Goal: Task Accomplishment & Management: Use online tool/utility

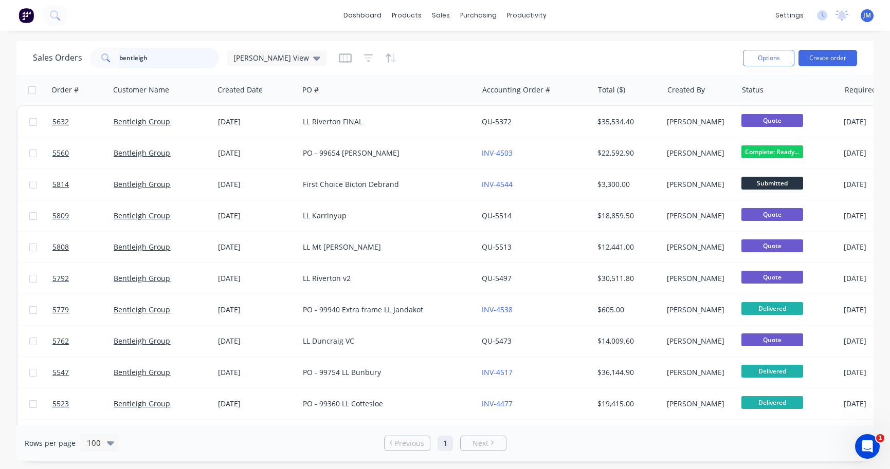
click at [192, 60] on input "bentleigh" at bounding box center [169, 58] width 100 height 21
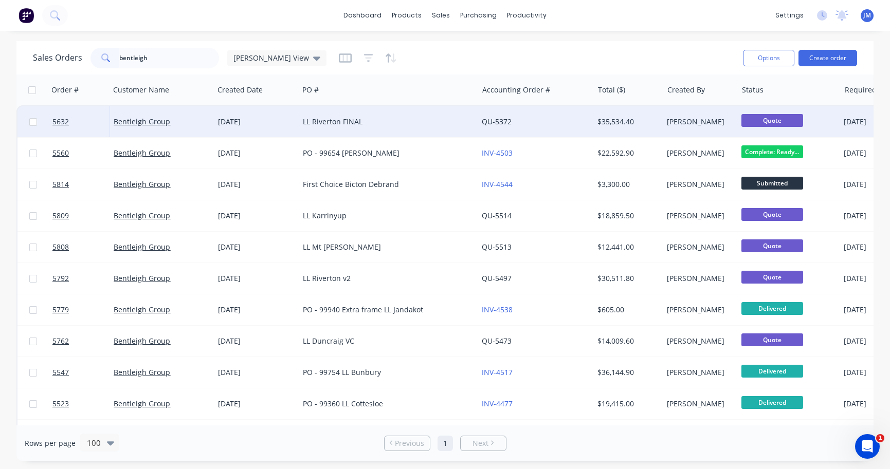
click at [337, 120] on div "LL Riverton FINAL" at bounding box center [384, 122] width 162 height 10
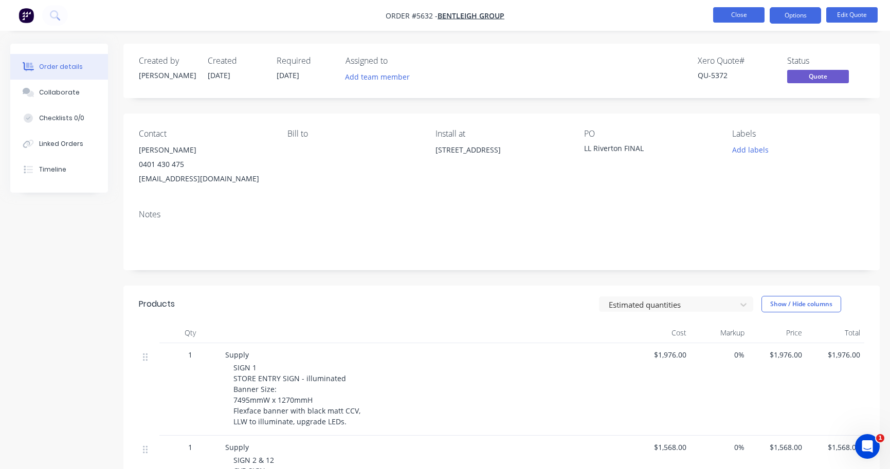
click at [738, 17] on button "Close" at bounding box center [738, 14] width 51 height 15
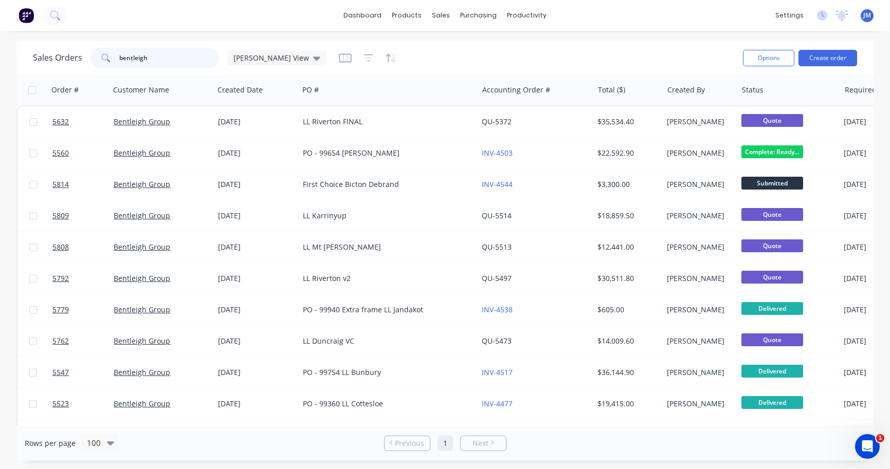
click at [204, 63] on input "bentleigh" at bounding box center [169, 58] width 100 height 21
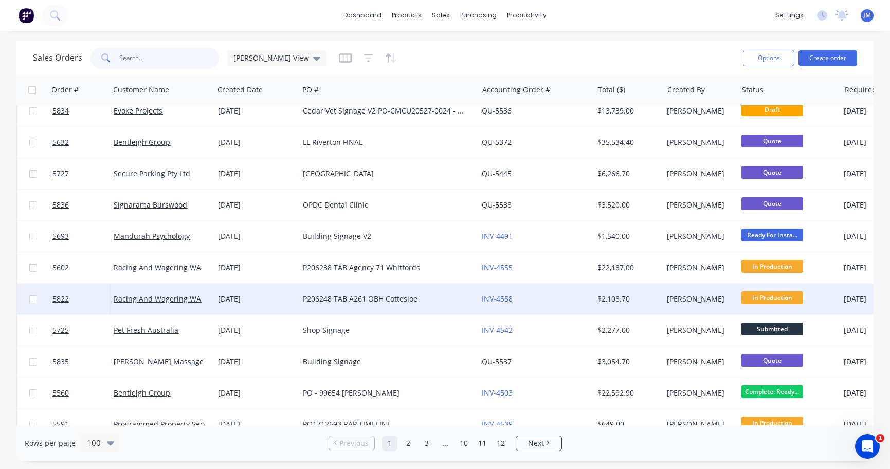
scroll to position [12, 0]
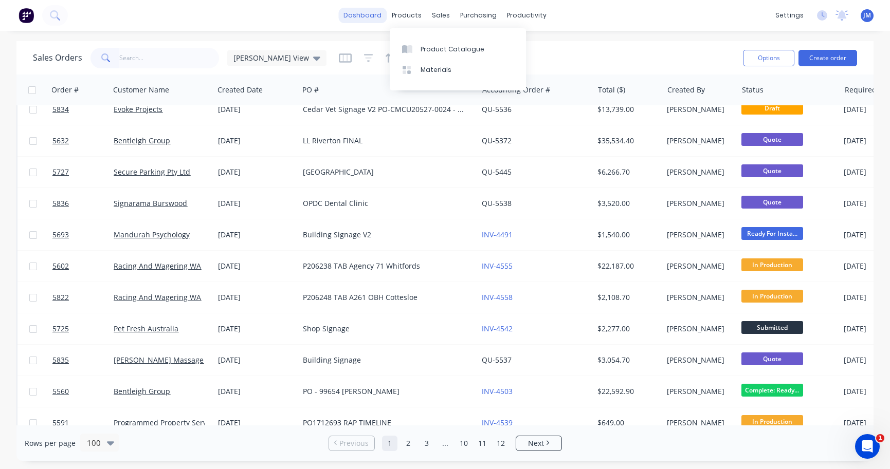
click at [372, 20] on link "dashboard" at bounding box center [362, 15] width 48 height 15
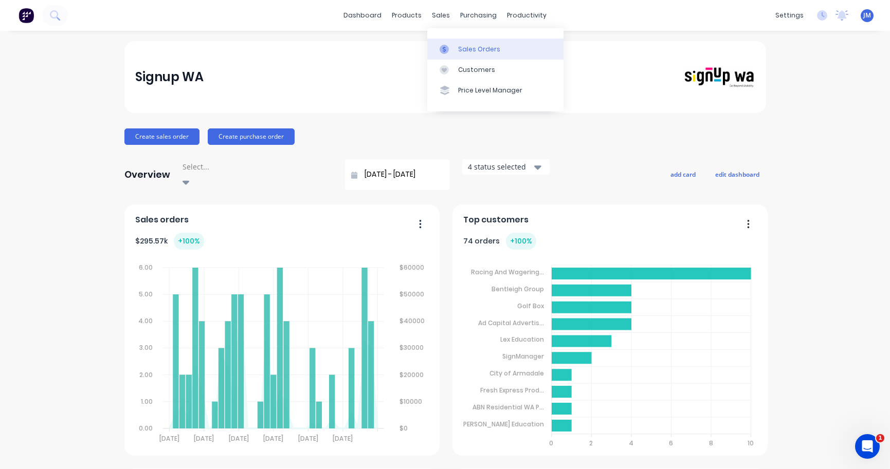
click at [461, 44] on link "Sales Orders" at bounding box center [495, 49] width 136 height 21
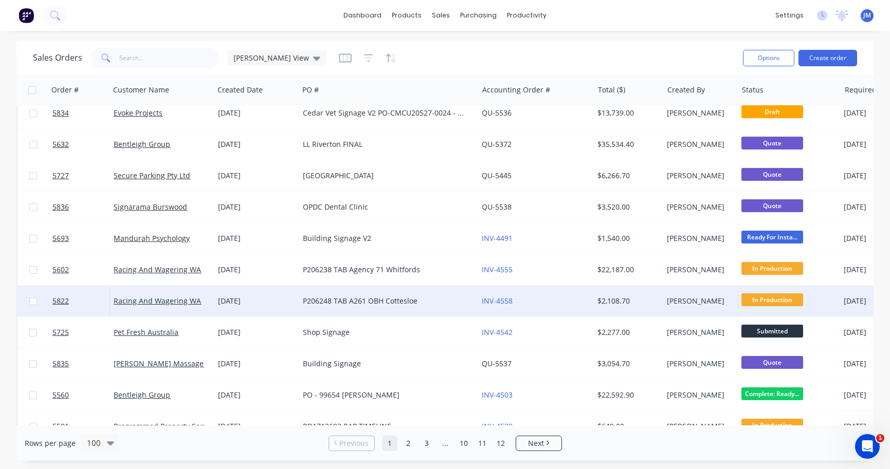
scroll to position [10, 0]
